Goal: Task Accomplishment & Management: Use online tool/utility

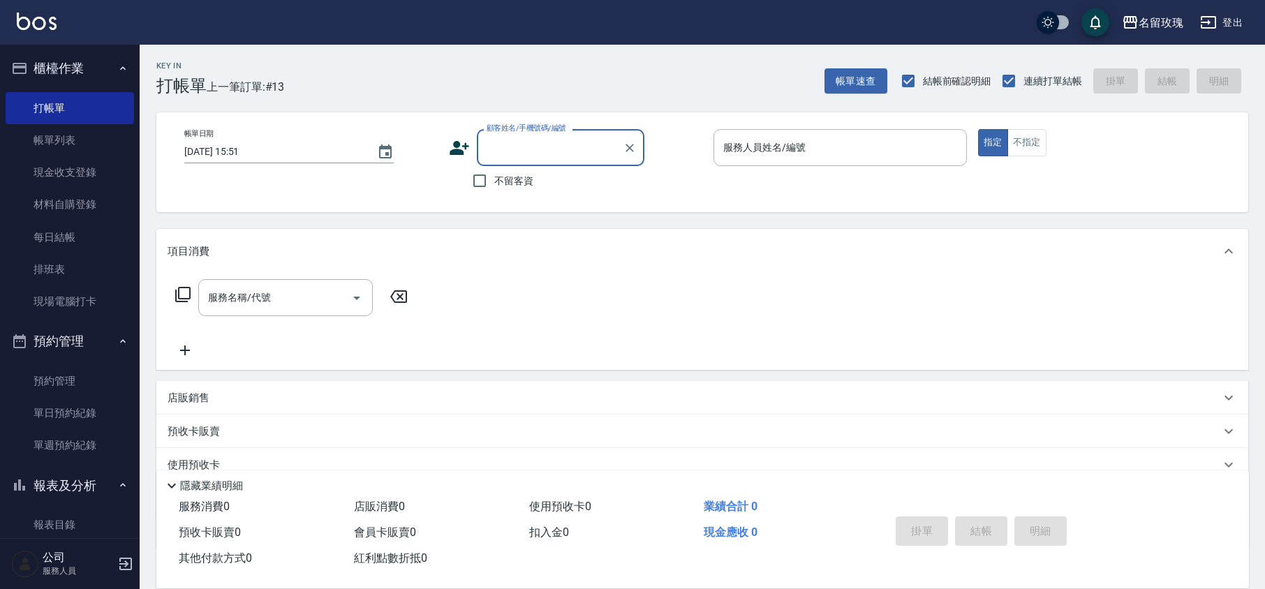
click at [520, 188] on span "不留客資" at bounding box center [513, 181] width 39 height 15
click at [494, 188] on input "不留客資" at bounding box center [479, 180] width 29 height 29
checkbox input "true"
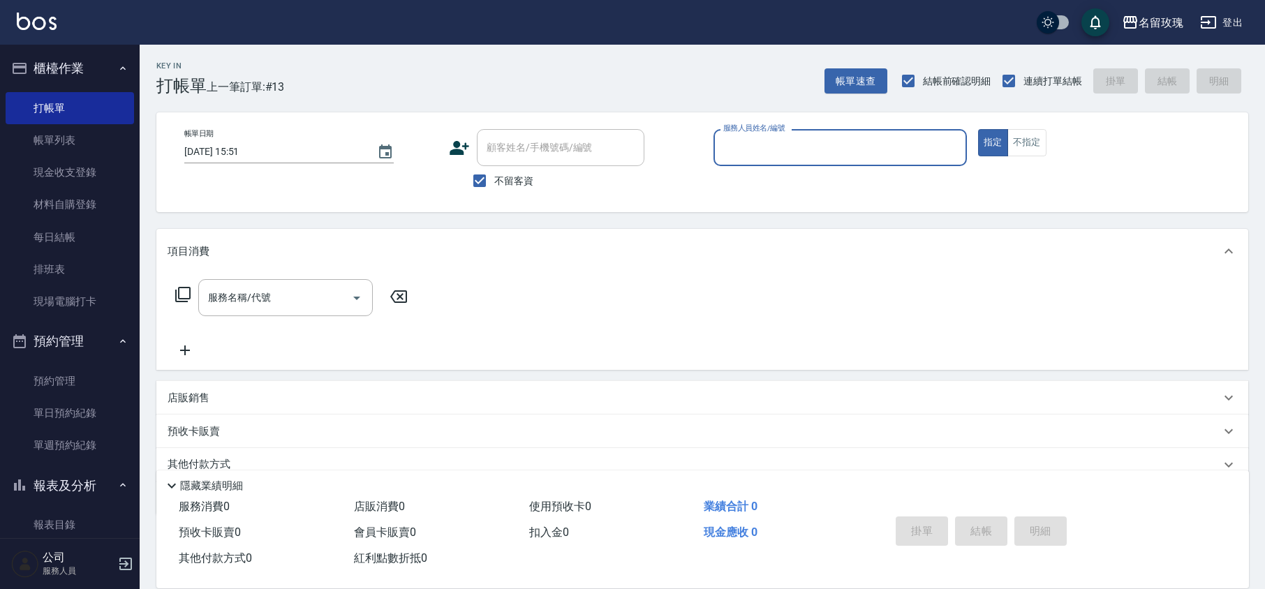
click at [785, 144] on input "服務人員姓名/編號" at bounding box center [840, 147] width 241 height 24
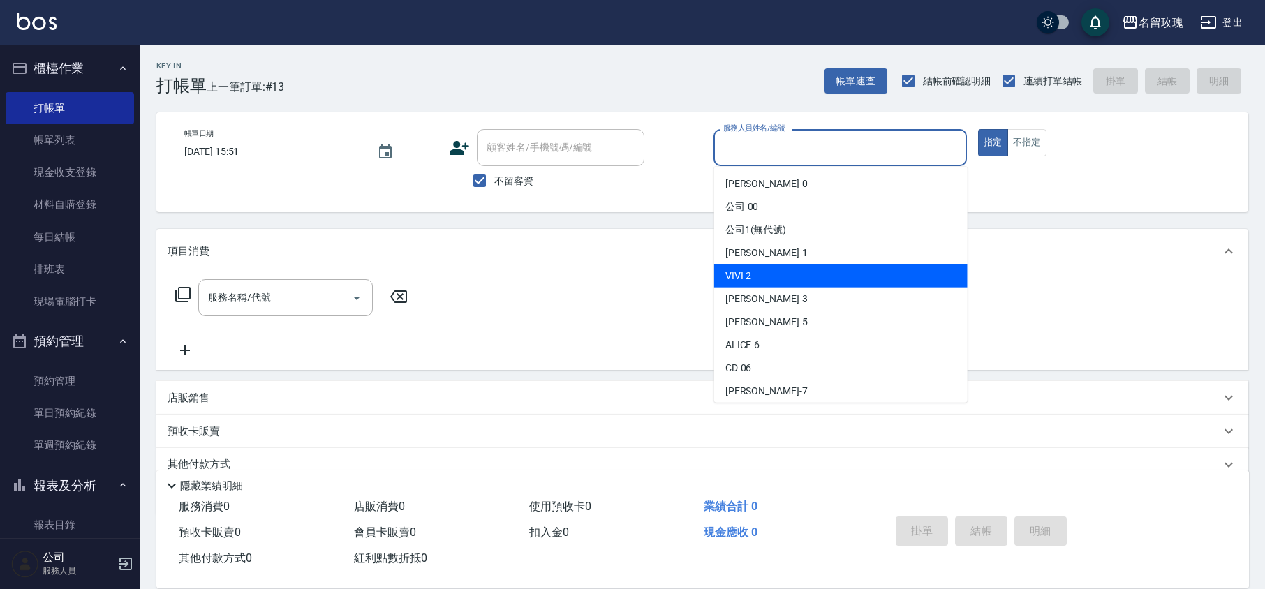
click at [774, 274] on div "VIVI -2" at bounding box center [840, 276] width 253 height 23
type input "VIVI-2"
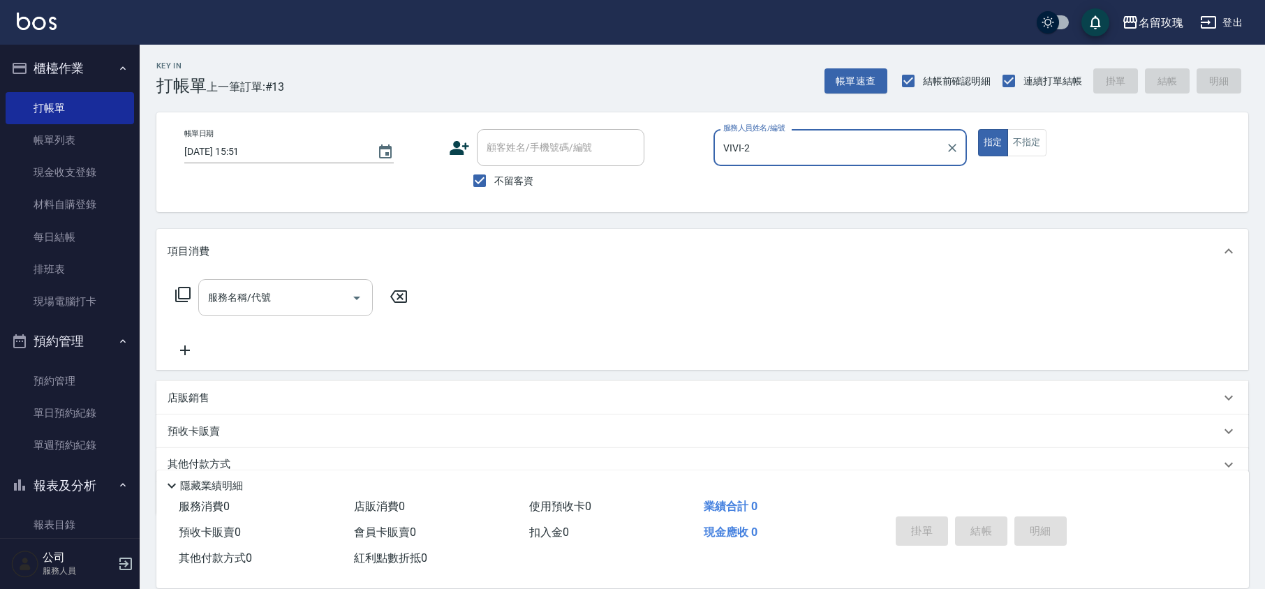
click at [258, 290] on div "服務名稱/代號 服務名稱/代號" at bounding box center [285, 297] width 175 height 37
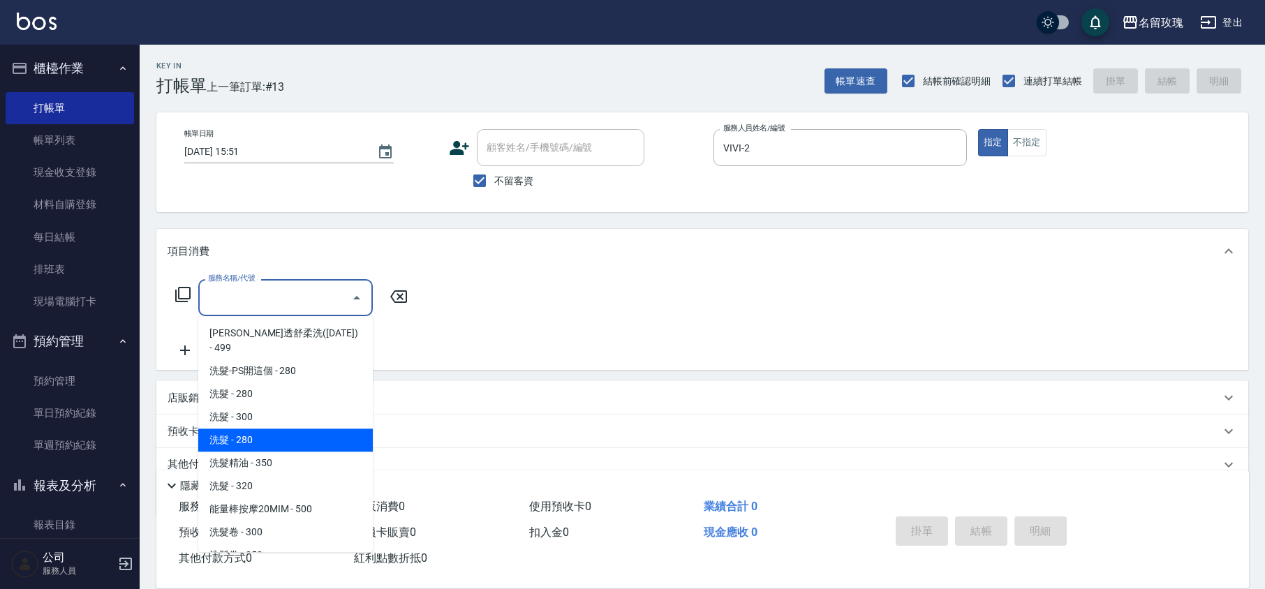
click at [269, 452] on span "洗髮精油 - 350" at bounding box center [285, 463] width 175 height 23
type input "洗髮精油(206)"
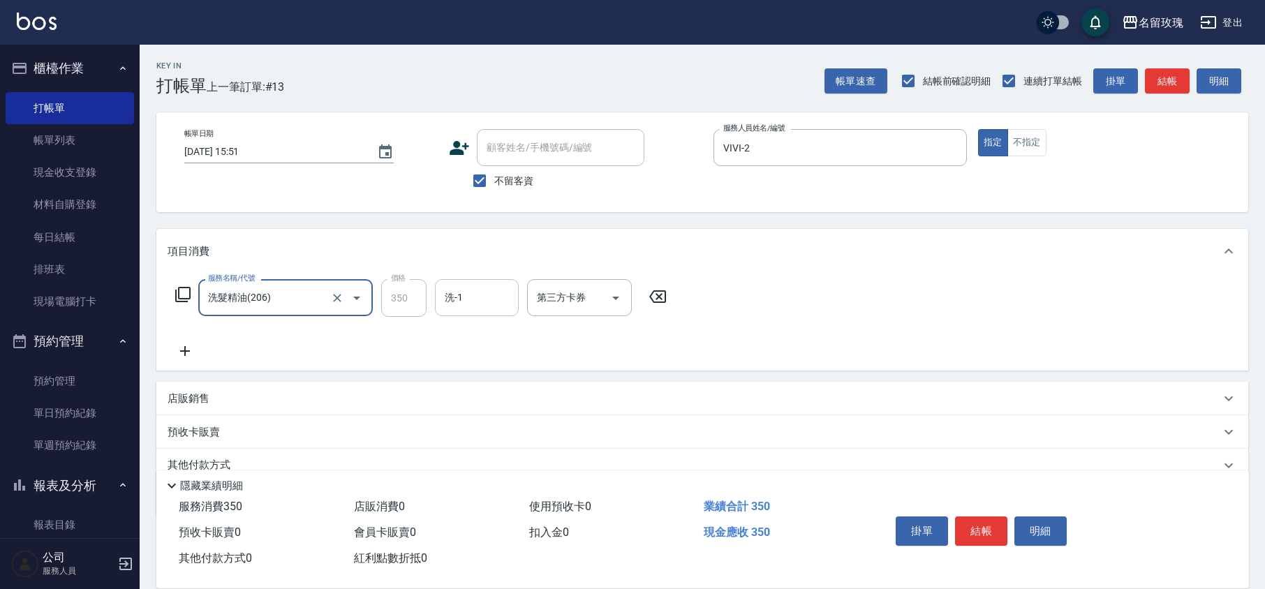
click at [444, 293] on div "洗-1 洗-1" at bounding box center [477, 297] width 84 height 37
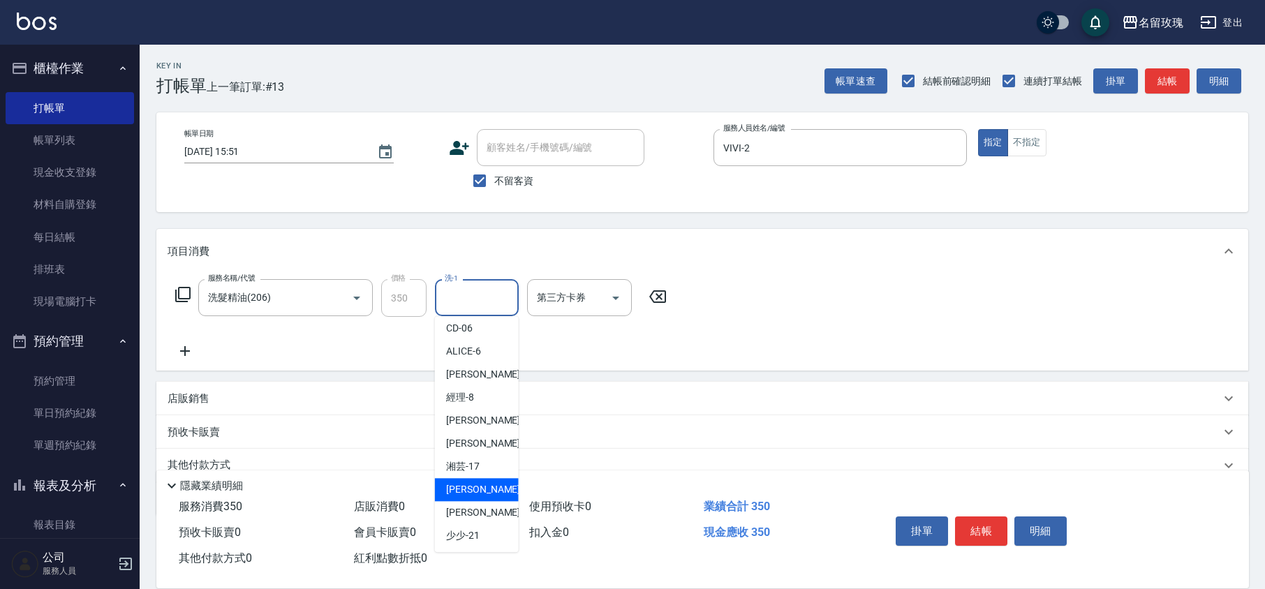
scroll to position [274, 0]
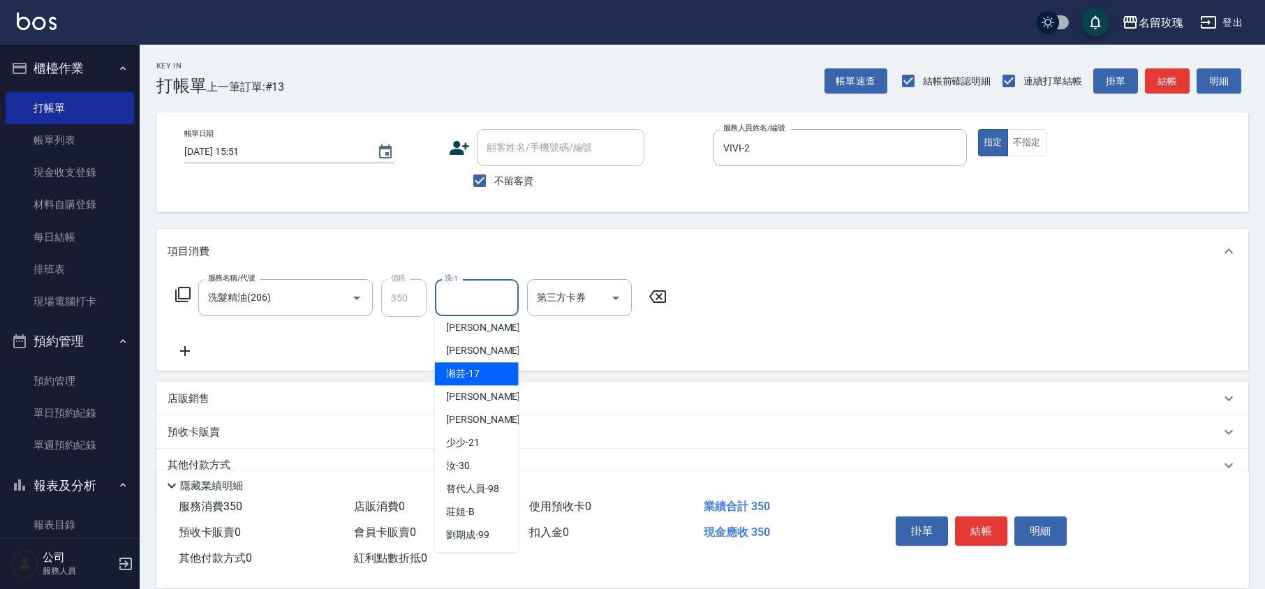
click at [479, 376] on div "湘芸 -17" at bounding box center [477, 373] width 84 height 23
type input "湘芸-17"
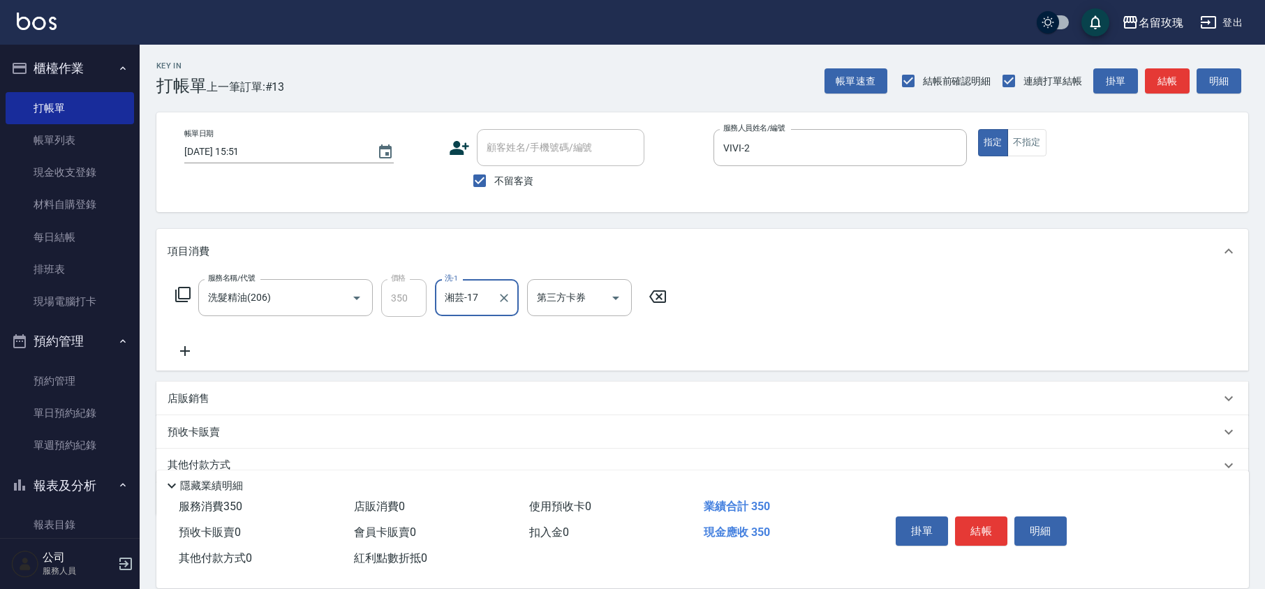
click at [172, 346] on icon at bounding box center [185, 351] width 35 height 17
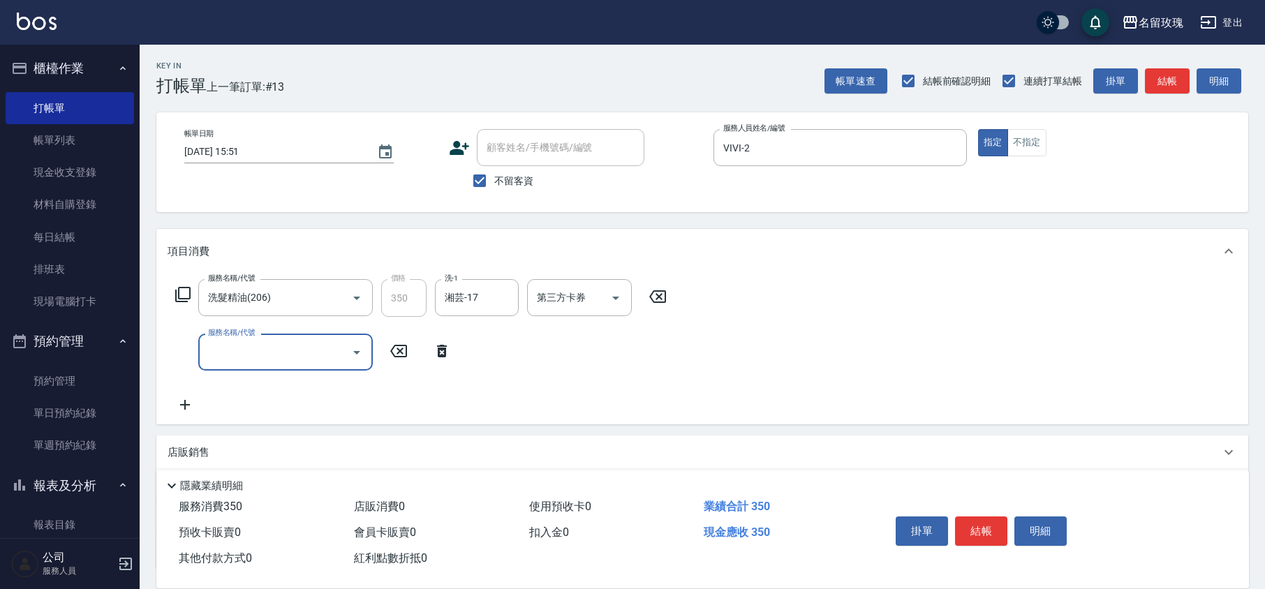
click at [269, 362] on input "服務名稱/代號" at bounding box center [275, 352] width 141 height 24
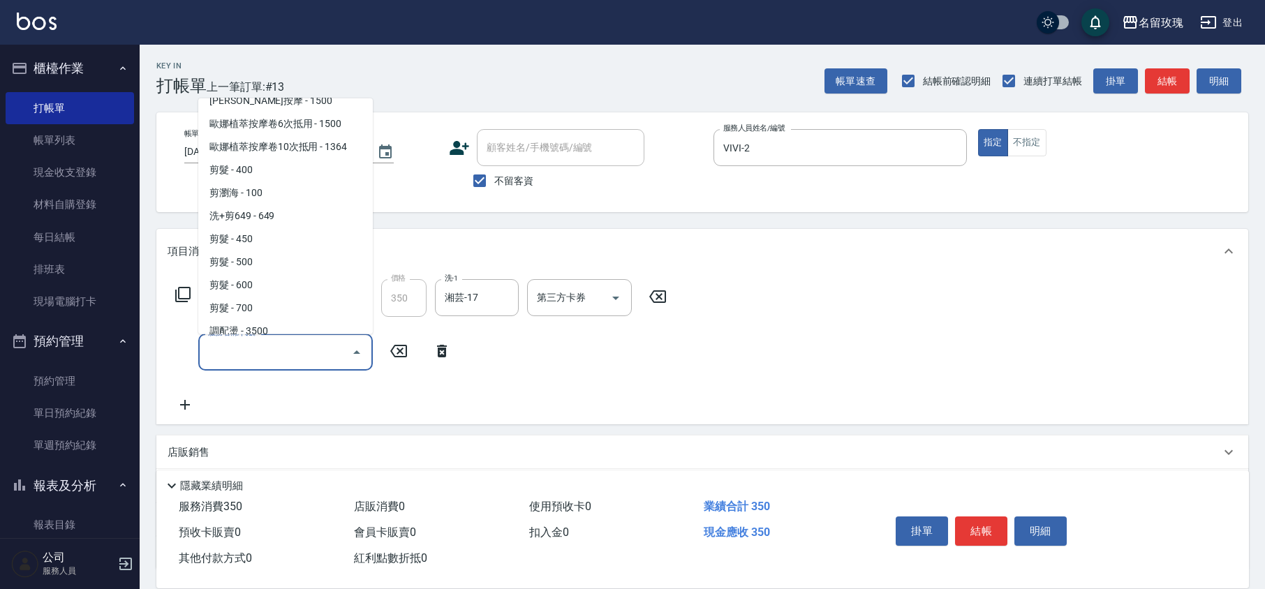
scroll to position [651, 0]
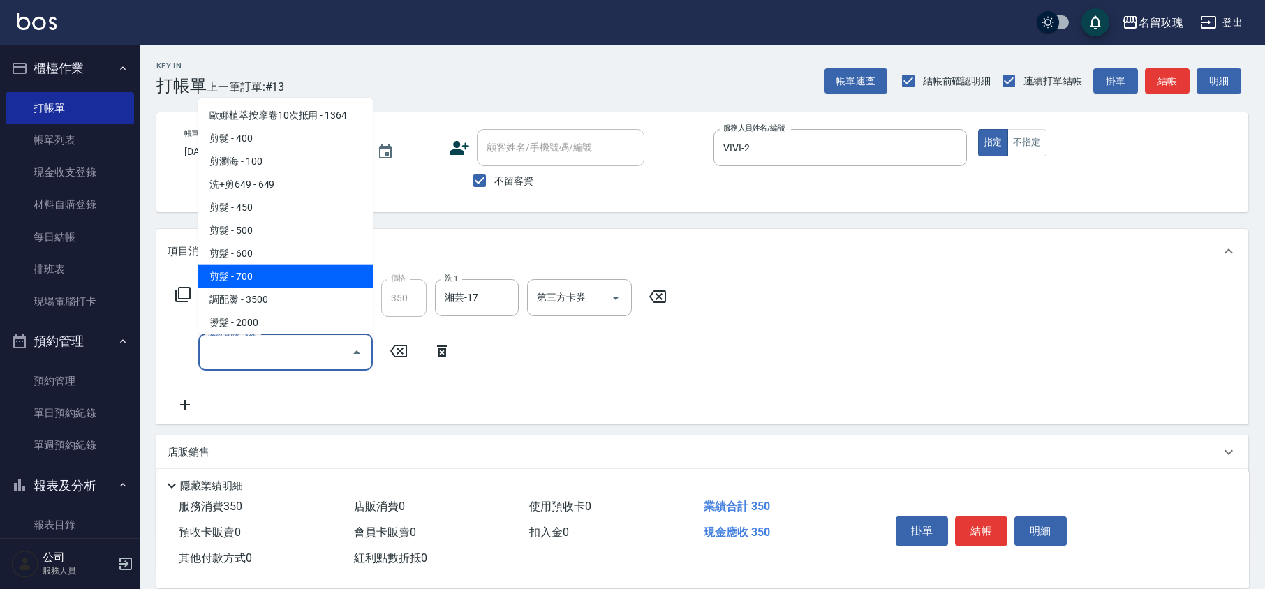
click at [278, 265] on span "剪髮 - 700" at bounding box center [285, 276] width 175 height 23
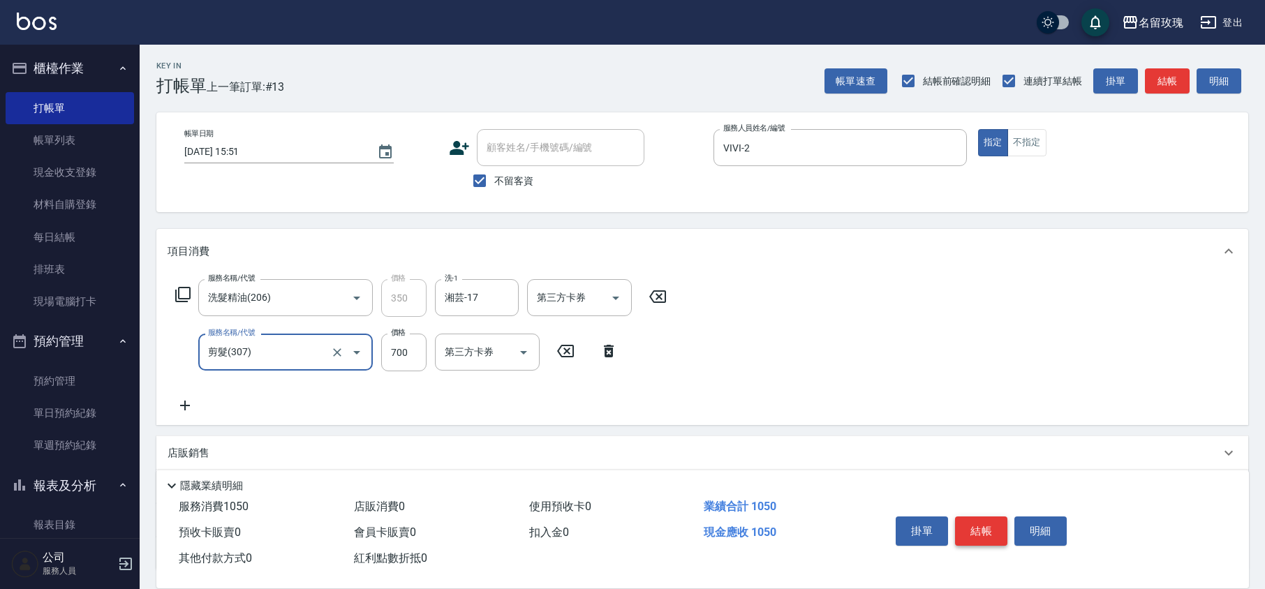
click at [984, 529] on button "結帳" at bounding box center [981, 531] width 52 height 29
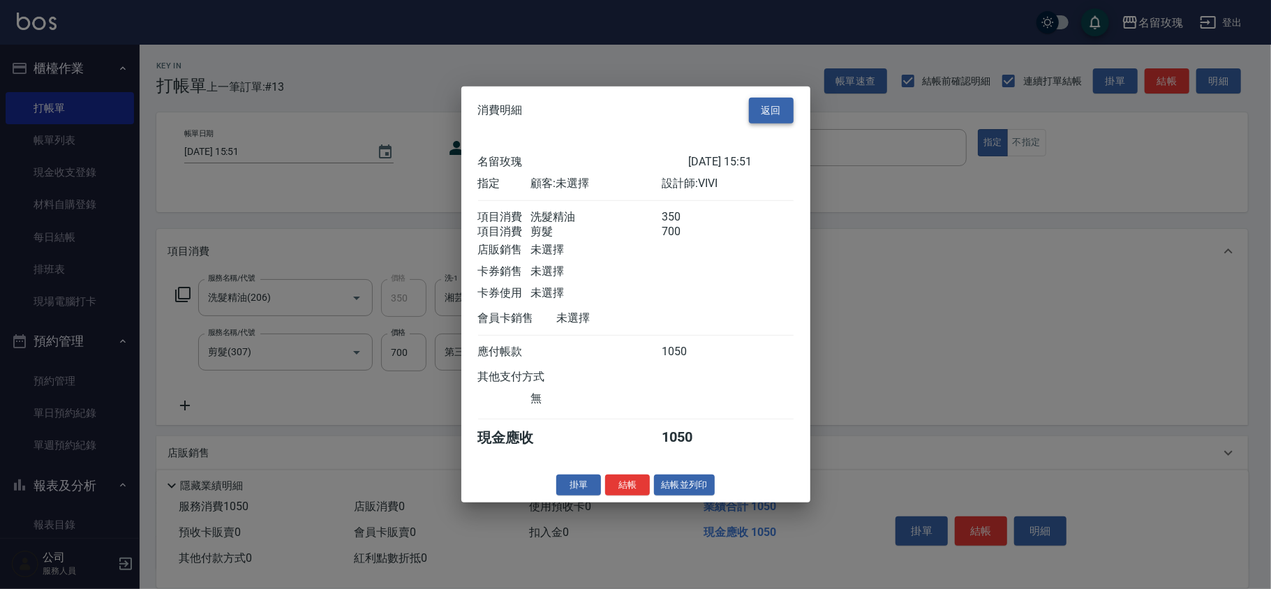
click at [768, 112] on button "返回" at bounding box center [771, 111] width 45 height 26
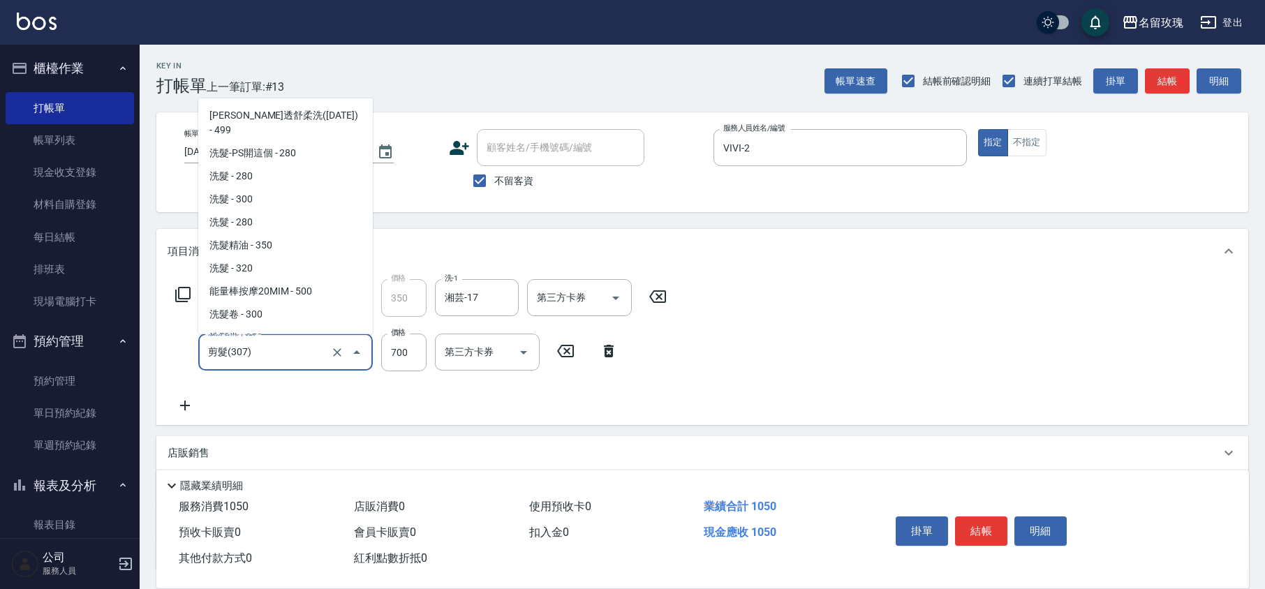
click at [236, 346] on input "剪髮(307)" at bounding box center [266, 352] width 123 height 24
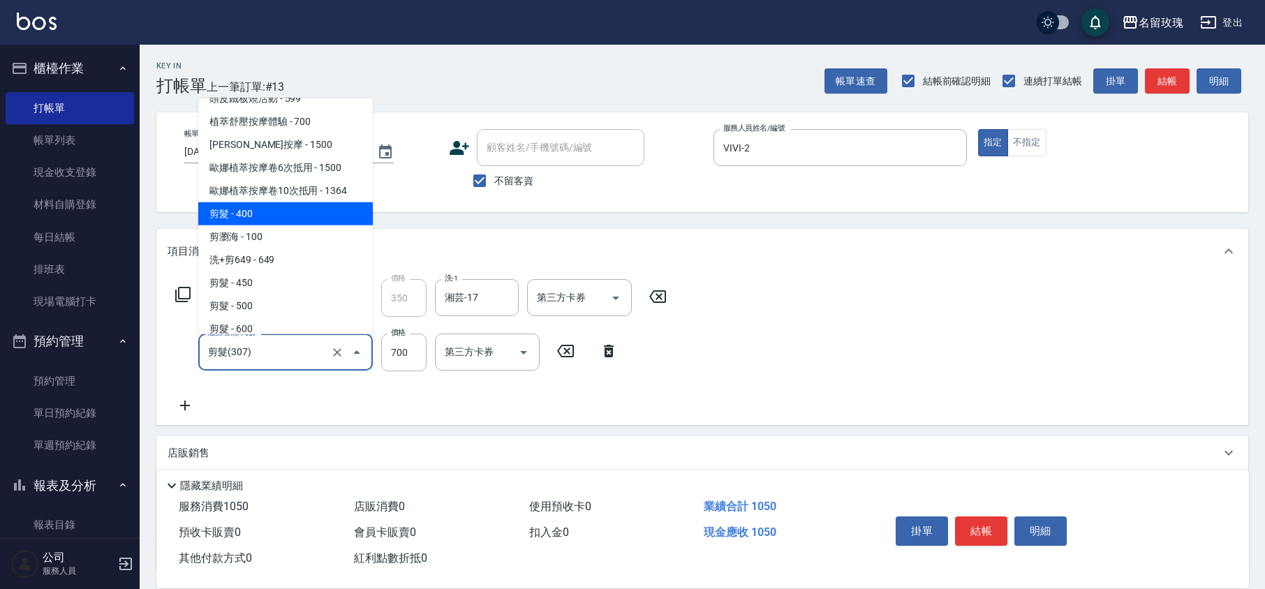
click at [263, 202] on span "剪髮 - 400" at bounding box center [285, 213] width 175 height 23
type input "剪髮(301)"
type input "400"
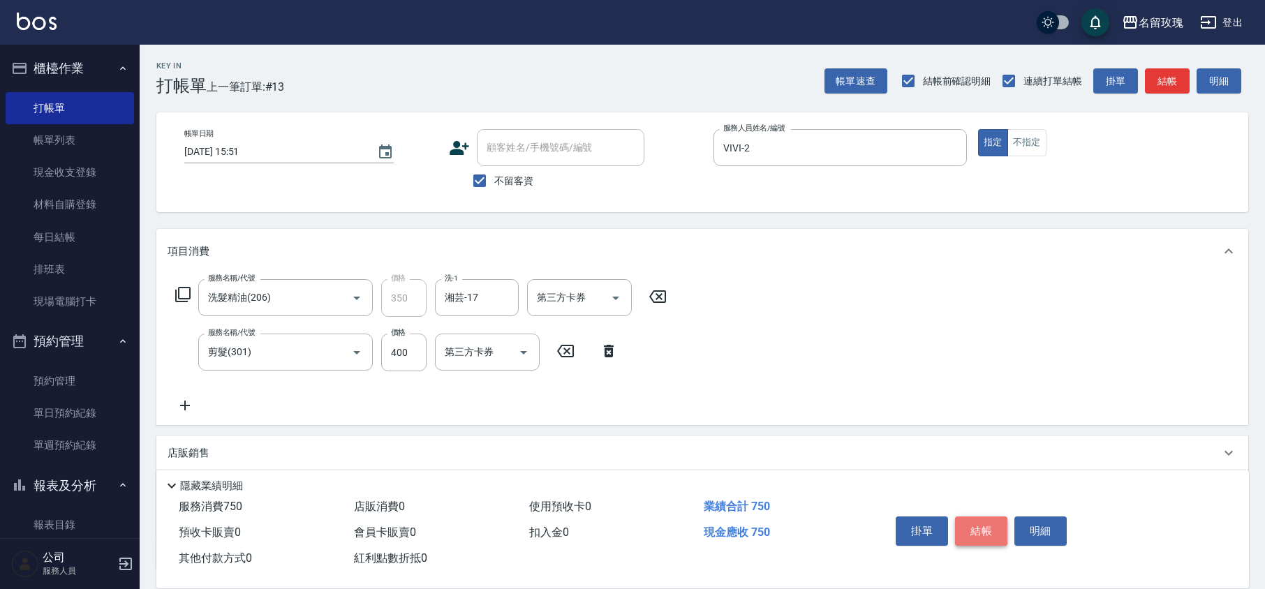
click at [991, 531] on button "結帳" at bounding box center [981, 531] width 52 height 29
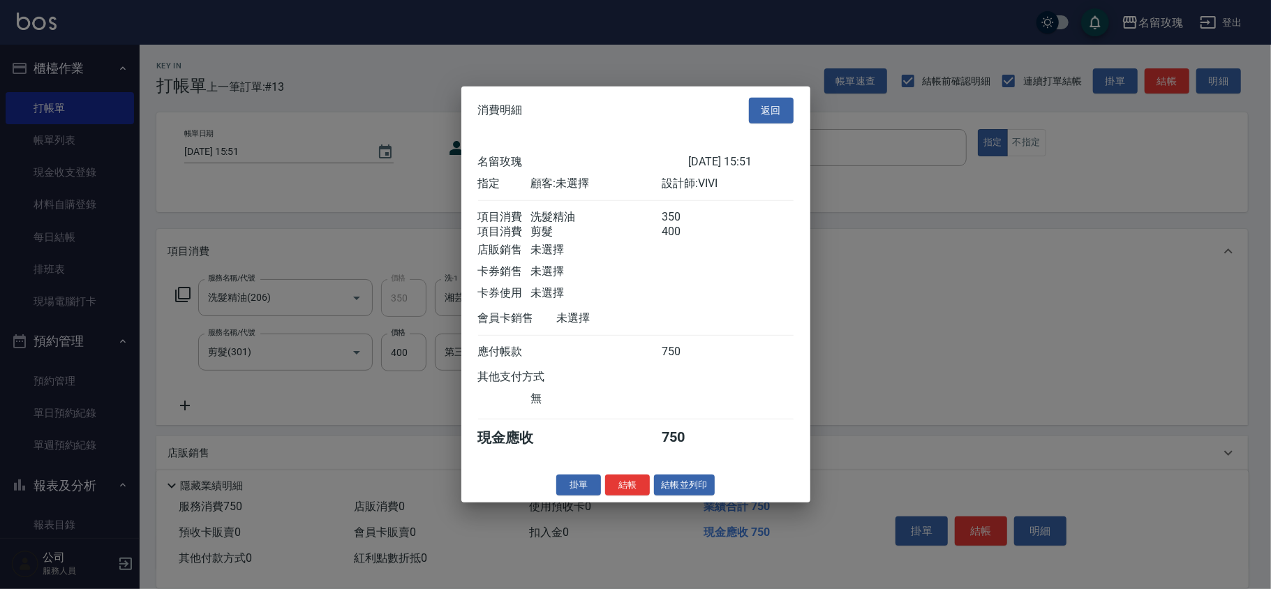
click at [635, 487] on button "結帳" at bounding box center [627, 485] width 45 height 22
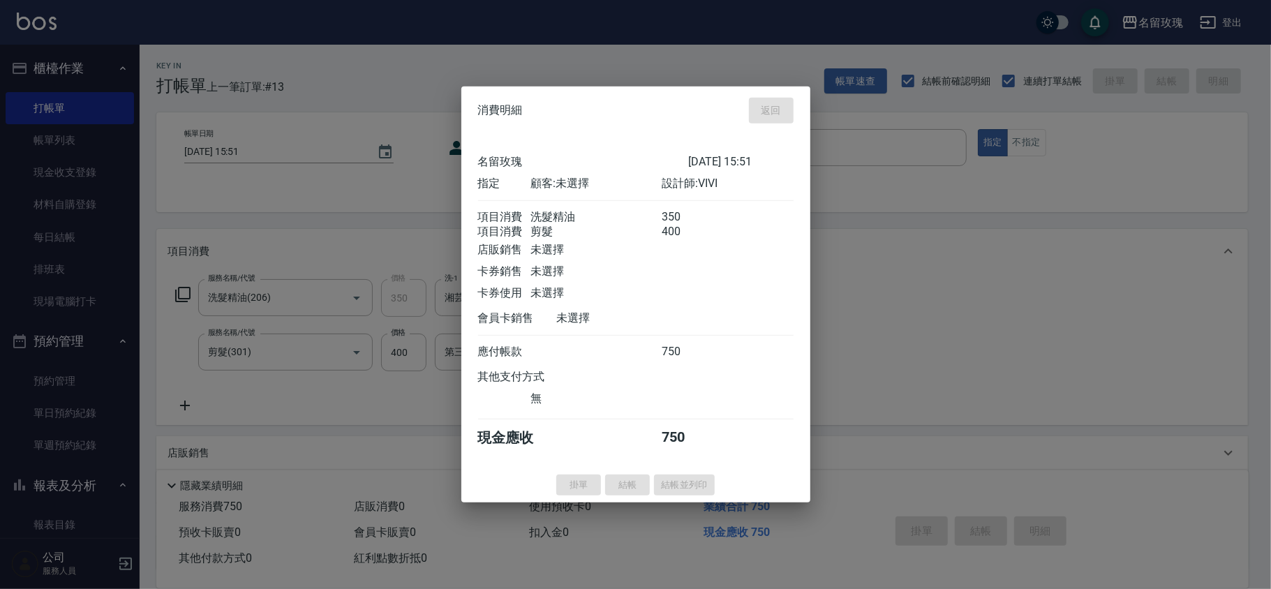
type input "[DATE] 16:59"
